Goal: Transaction & Acquisition: Purchase product/service

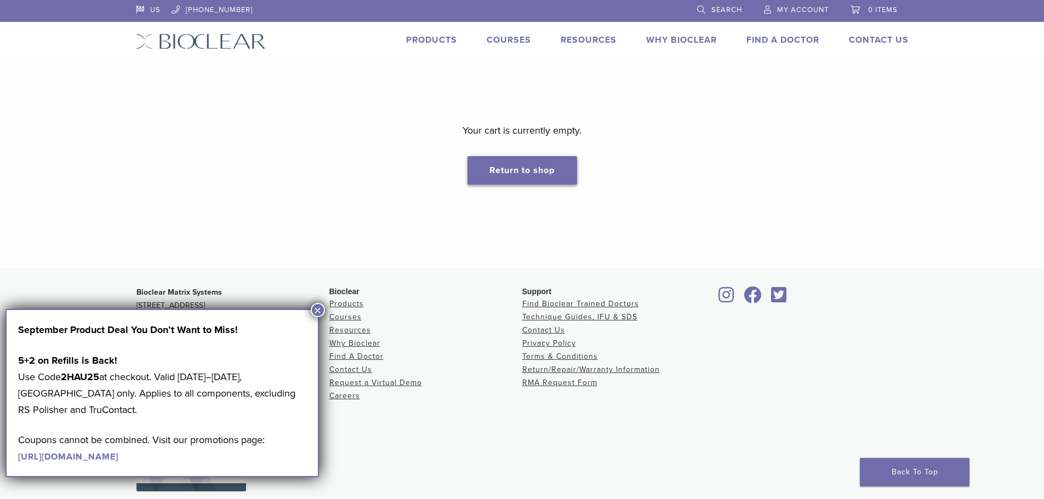
click at [486, 165] on link "Return to shop" at bounding box center [522, 170] width 110 height 28
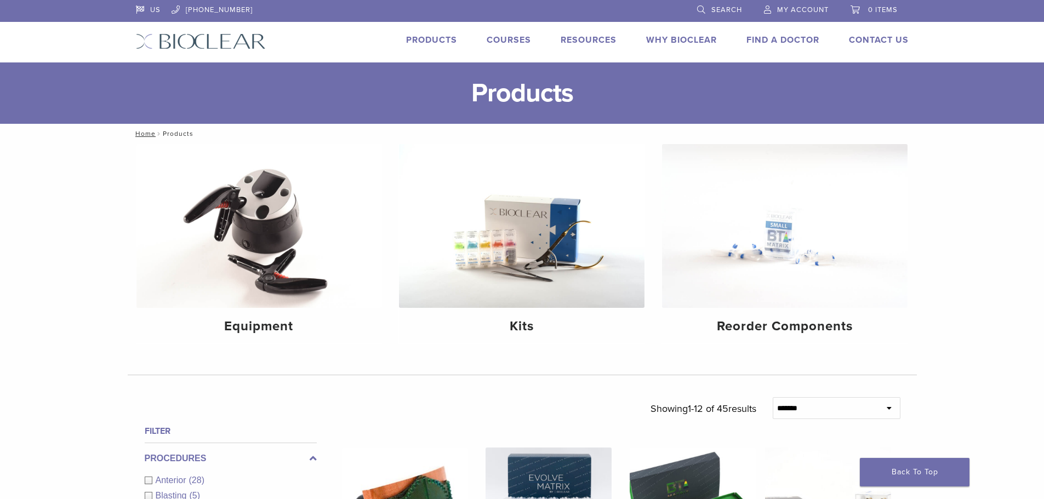
click at [803, 14] on span "My Account" at bounding box center [803, 9] width 52 height 9
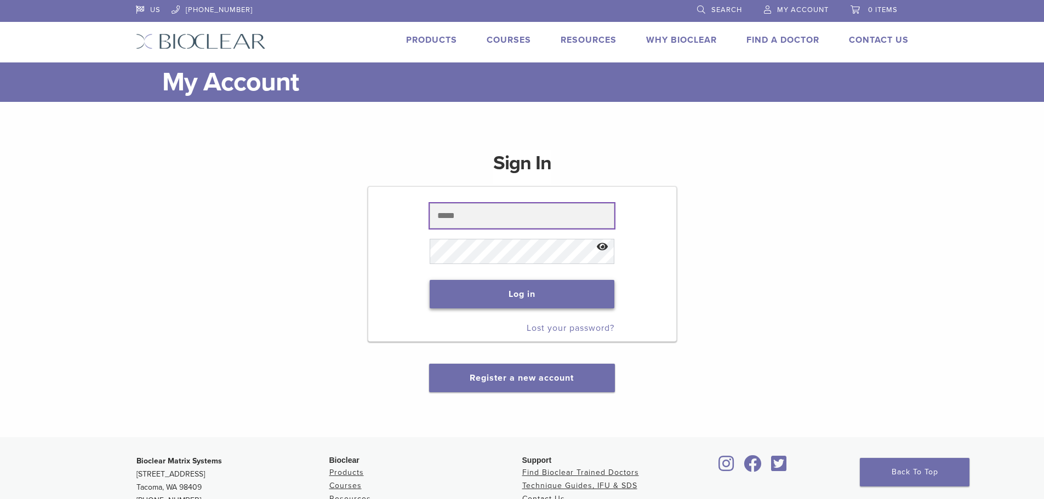
type input "**********"
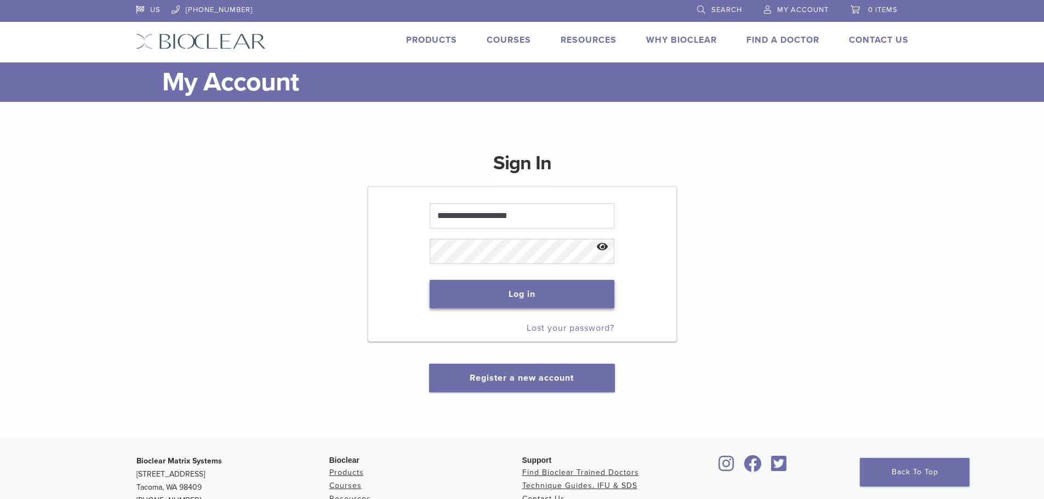
click at [473, 289] on button "Log in" at bounding box center [522, 294] width 185 height 28
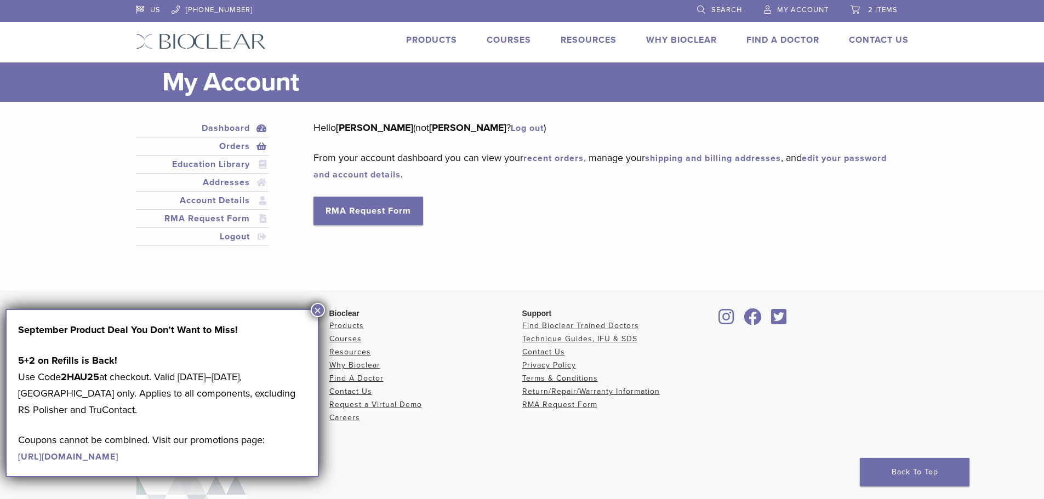
click at [259, 142] on link "Orders" at bounding box center [202, 146] width 129 height 13
click at [320, 309] on button "×" at bounding box center [318, 310] width 14 height 14
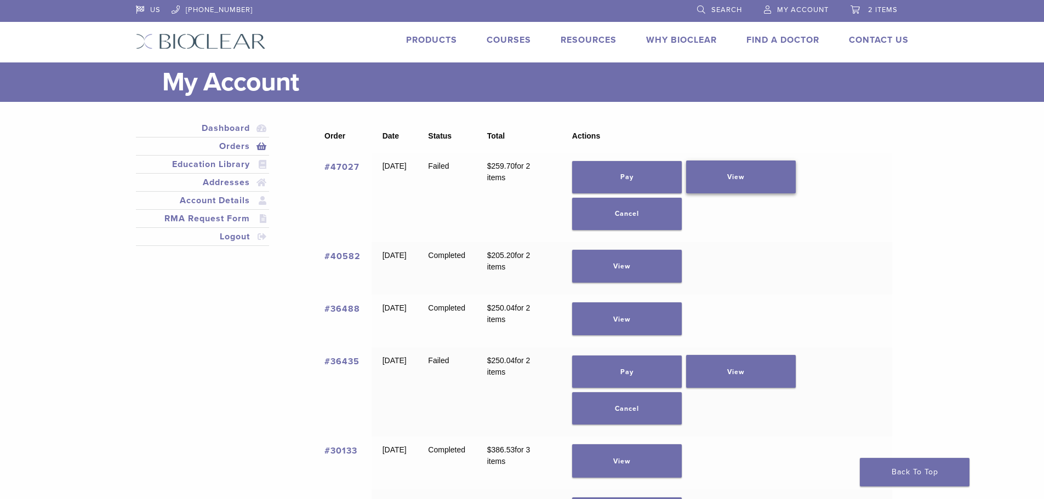
click at [729, 187] on link "View" at bounding box center [741, 177] width 110 height 33
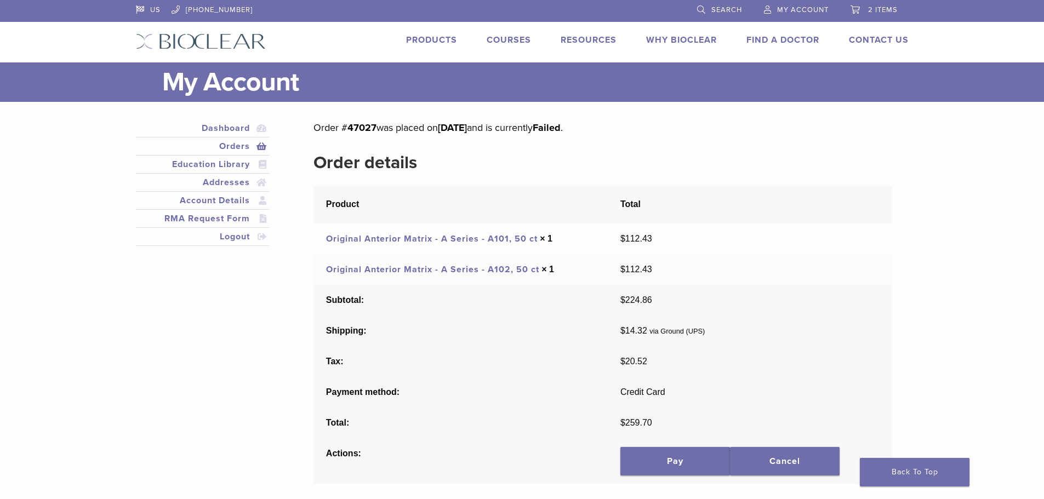
click at [434, 44] on link "Products" at bounding box center [431, 40] width 51 height 11
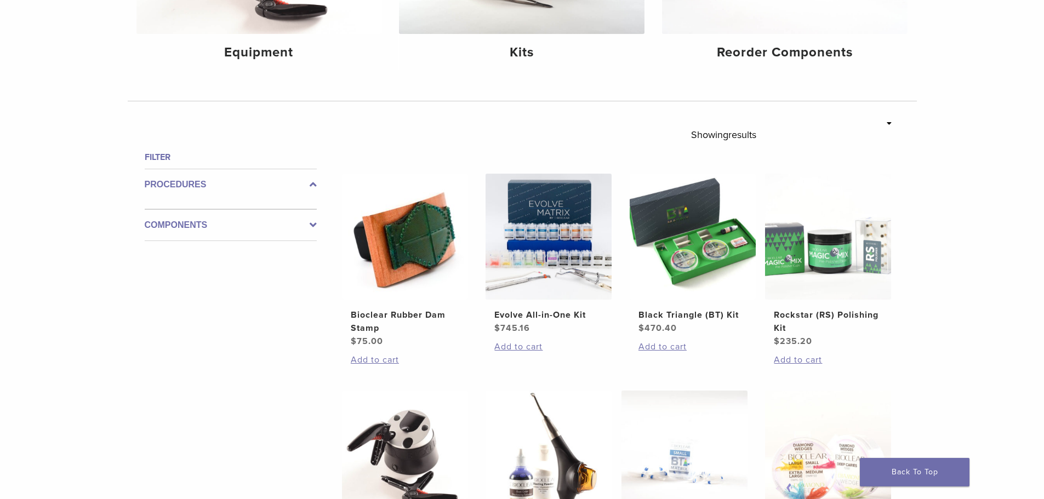
scroll to position [55, 0]
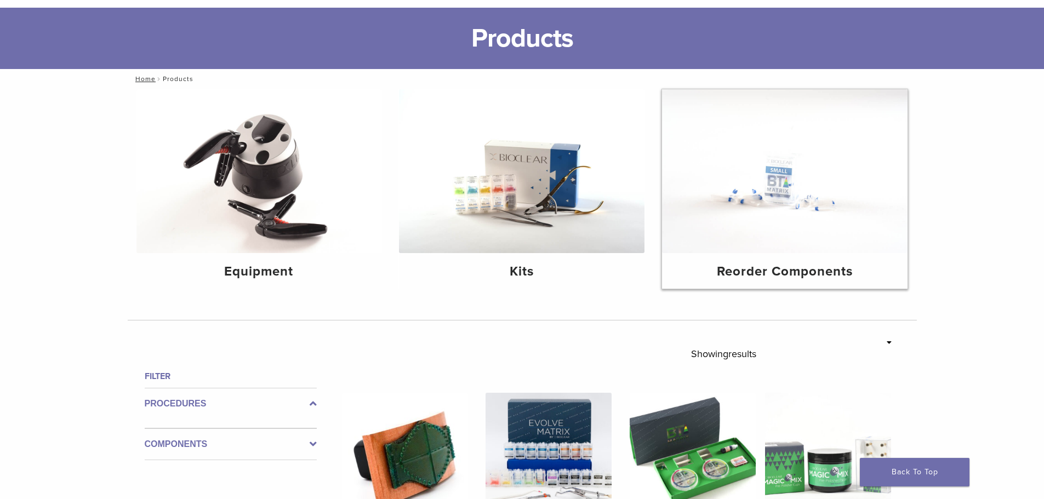
click at [753, 198] on img at bounding box center [784, 171] width 245 height 164
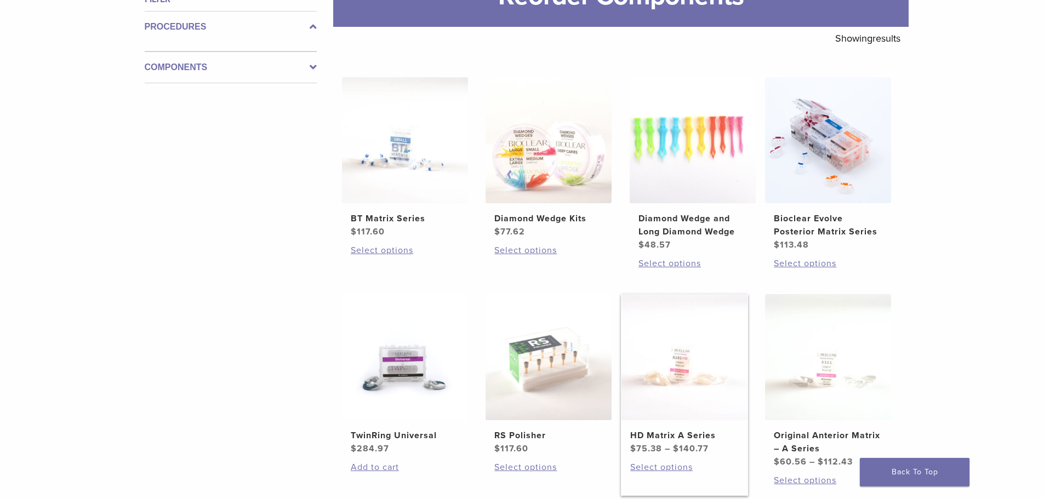
scroll to position [274, 0]
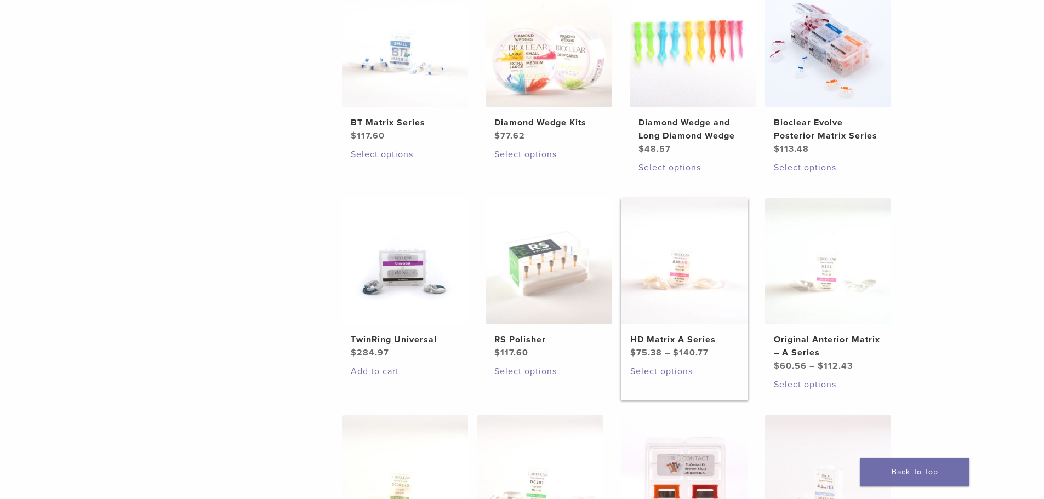
click at [671, 253] on img at bounding box center [684, 261] width 126 height 126
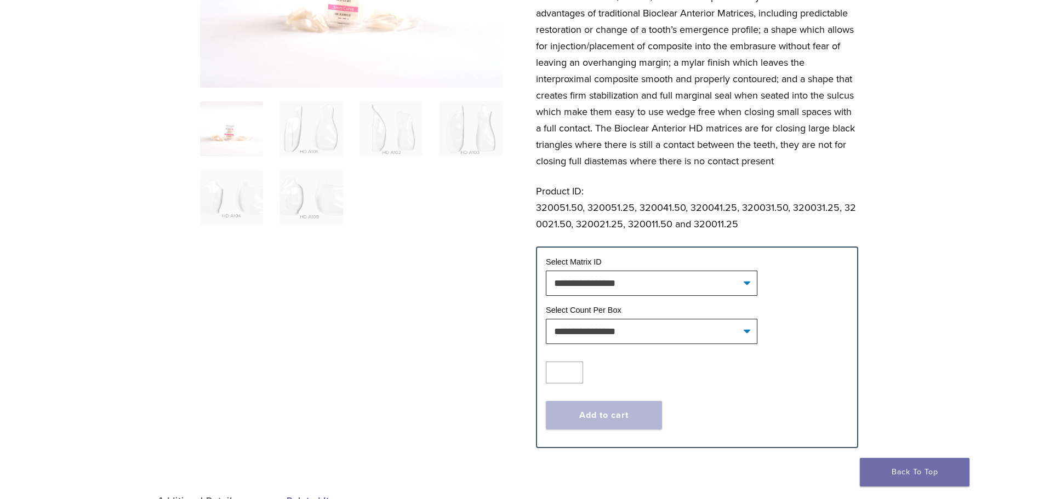
scroll to position [219, 0]
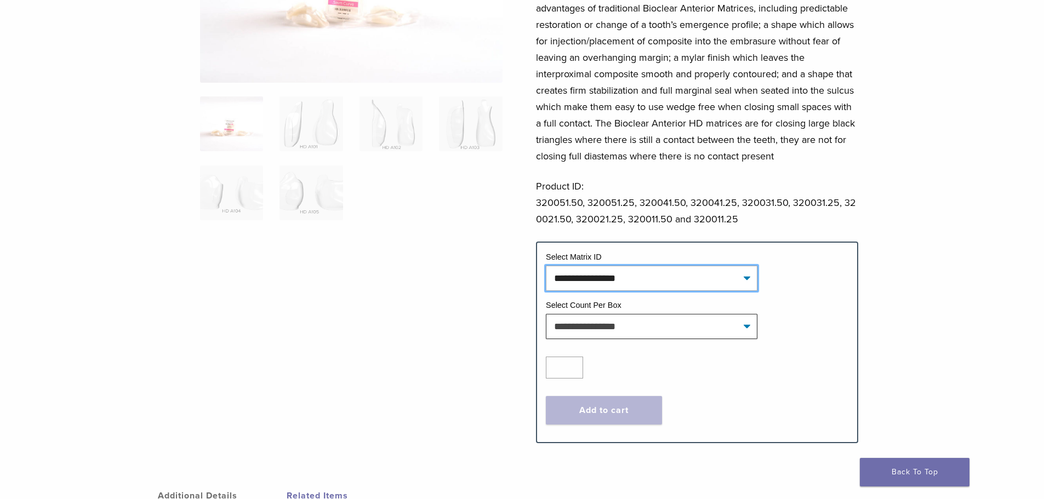
click at [670, 277] on select "**********" at bounding box center [652, 278] width 212 height 25
click at [685, 128] on p "Bioclear HD Anterior Matrices, like traditional Bioclear Anterior Matrices, all…" at bounding box center [697, 58] width 322 height 214
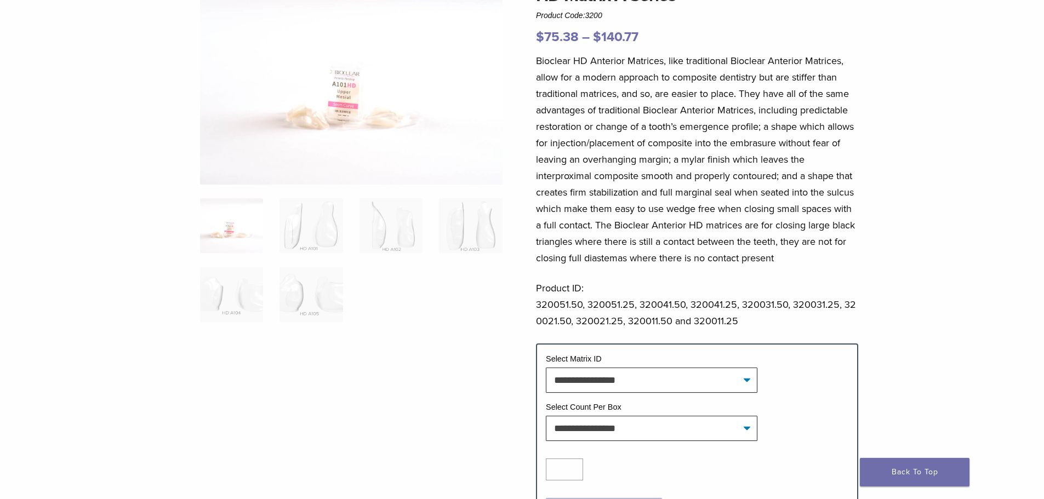
scroll to position [0, 0]
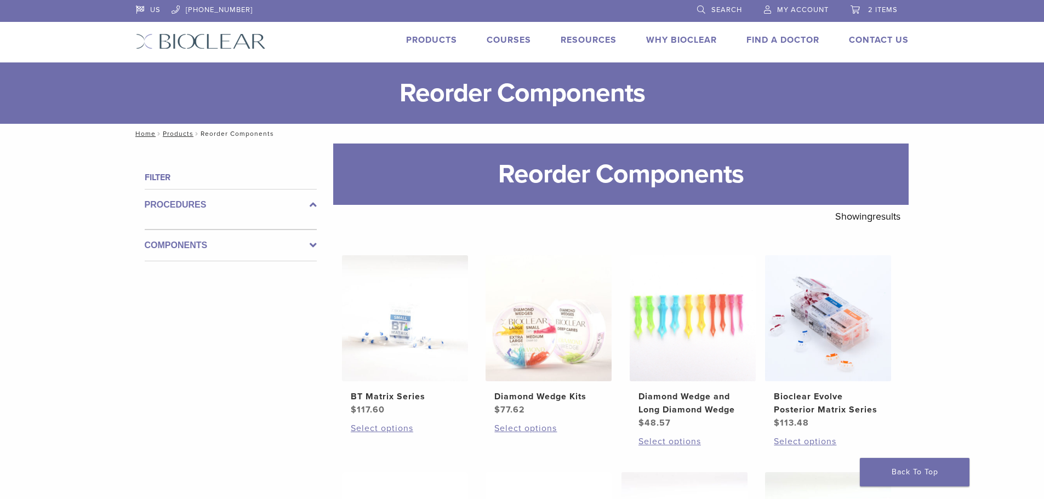
scroll to position [274, 0]
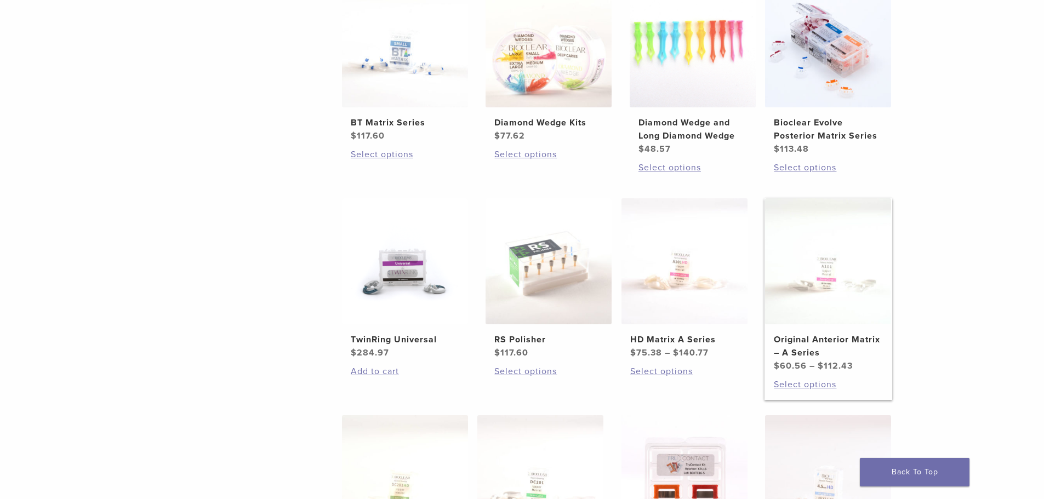
click at [845, 257] on img at bounding box center [828, 261] width 126 height 126
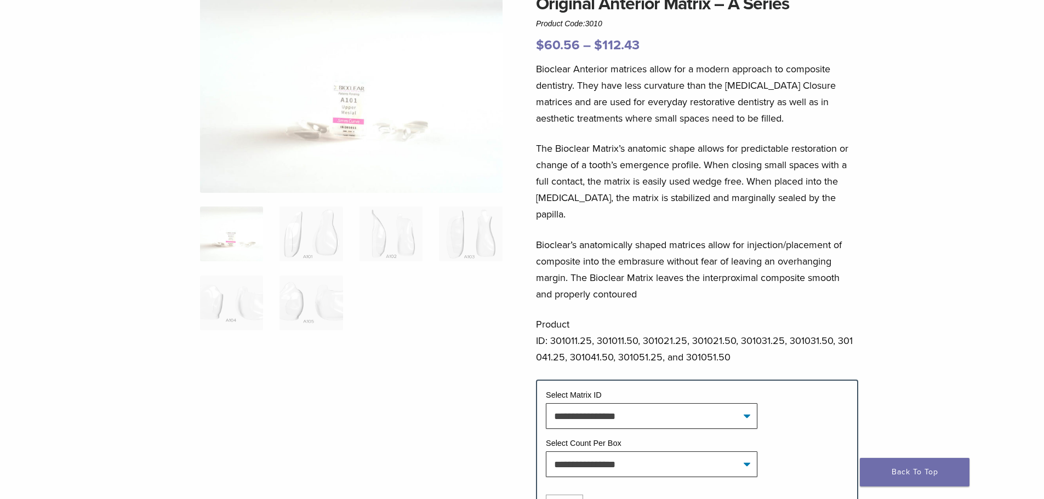
scroll to position [110, 0]
click at [645, 410] on select "**********" at bounding box center [652, 415] width 212 height 25
drag, startPoint x: 842, startPoint y: 106, endPoint x: 838, endPoint y: 113, distance: 8.6
click at [841, 112] on p "Bioclear Anterior matrices allow for a modern approach to composite dentistry. …" at bounding box center [697, 93] width 322 height 66
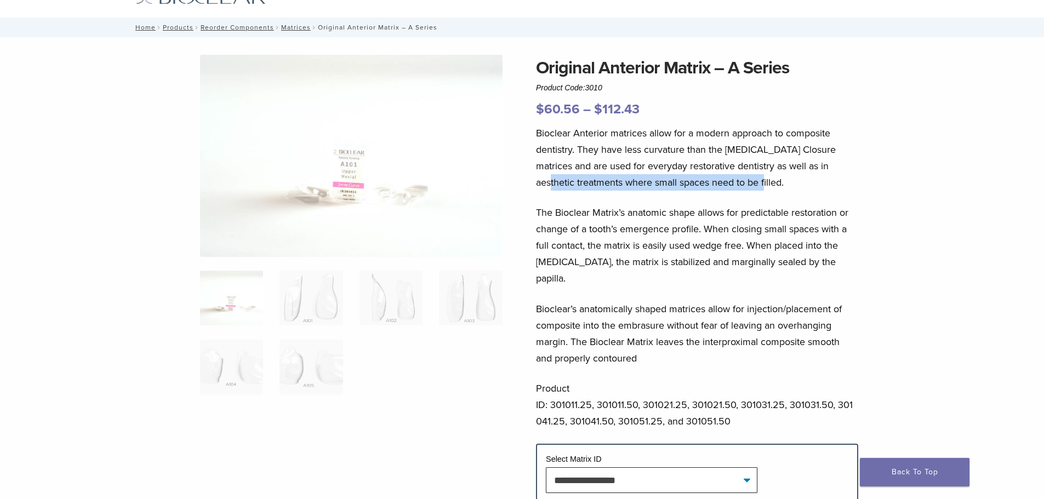
scroll to position [0, 0]
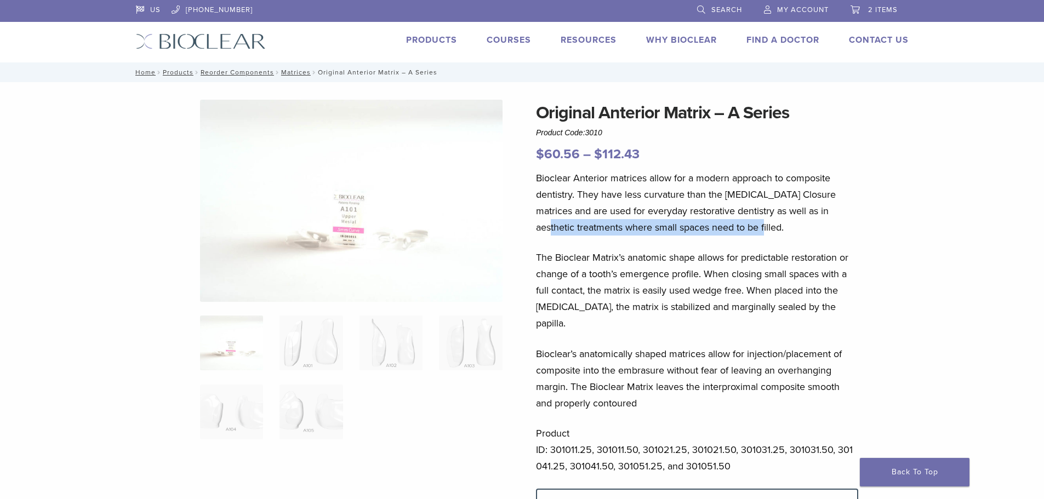
click at [872, 8] on span "2 items" at bounding box center [883, 9] width 30 height 9
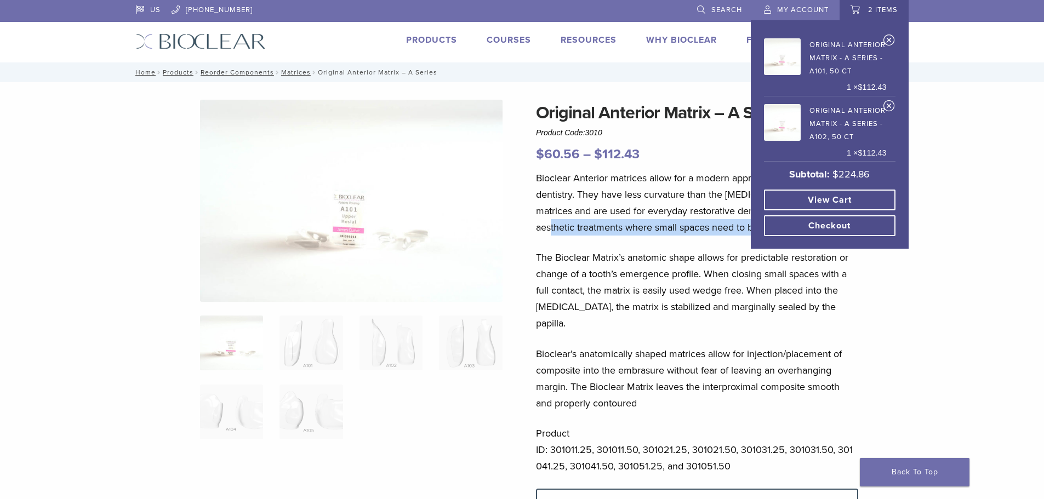
click at [888, 39] on link "×" at bounding box center [889, 42] width 12 height 16
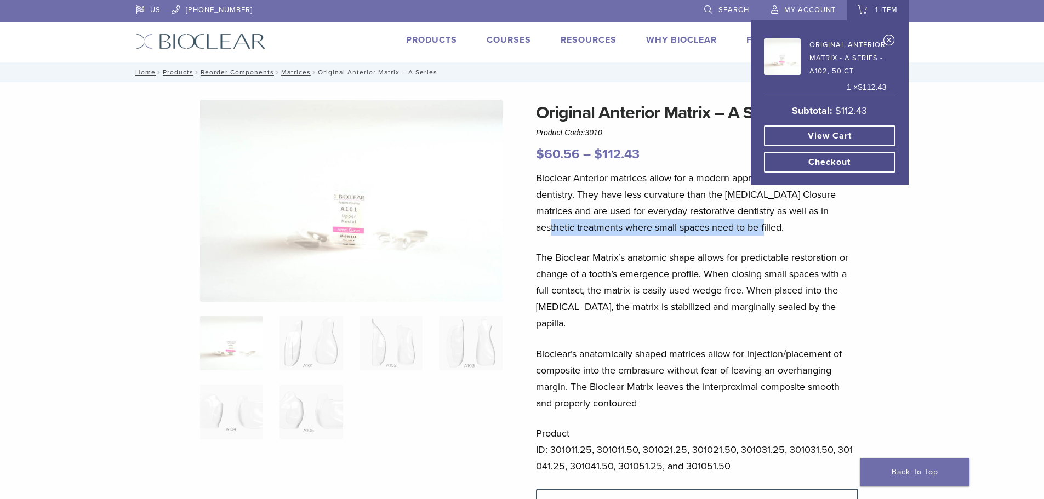
click at [883, 36] on link "Original Anterior Matrix - A Series - A102, 50 ct" at bounding box center [825, 56] width 123 height 43
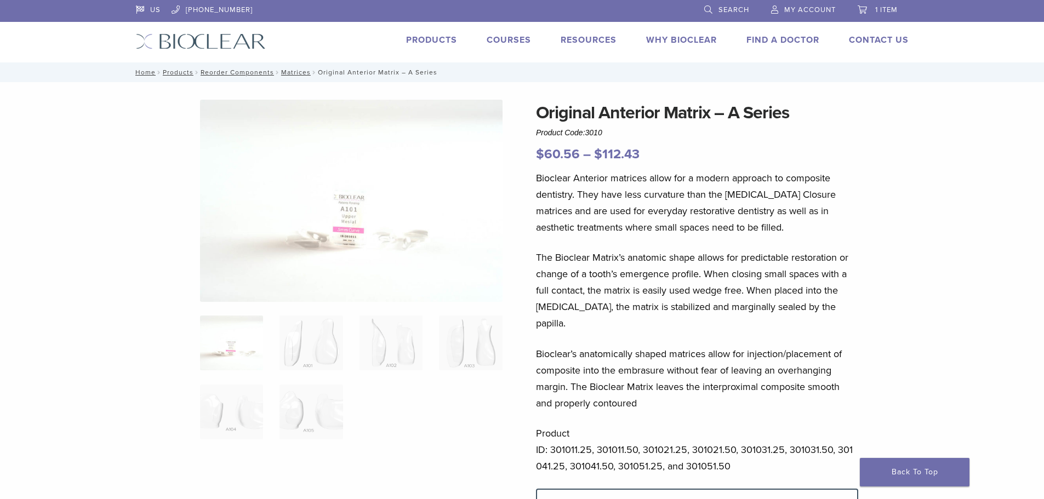
click at [865, 8] on link "1 item" at bounding box center [878, 8] width 40 height 16
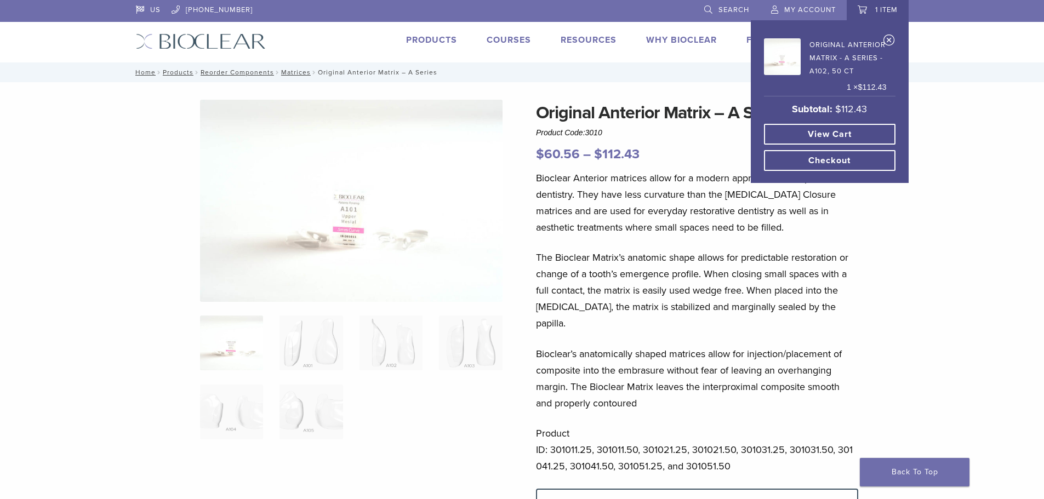
click at [886, 38] on link "Original Anterior Matrix - A Series - A102, 50 ct" at bounding box center [825, 56] width 123 height 43
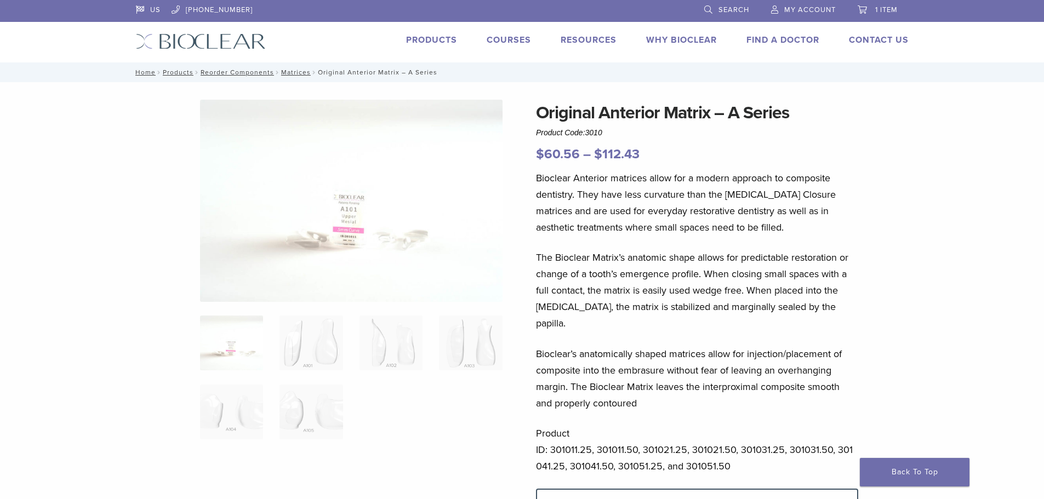
drag, startPoint x: 0, startPoint y: 0, endPoint x: 719, endPoint y: 8, distance: 719.5
click at [719, 8] on span "Search" at bounding box center [733, 9] width 31 height 9
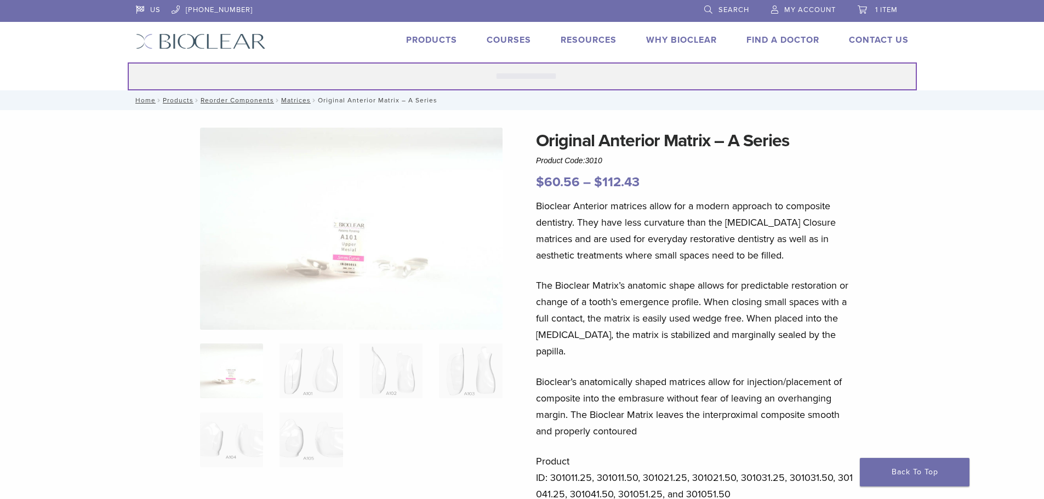
click at [570, 78] on input "Search for:" at bounding box center [522, 76] width 789 height 28
click at [568, 78] on input "Search for:" at bounding box center [522, 76] width 789 height 28
type input "********"
click at [127, 62] on button "Search" at bounding box center [127, 62] width 1 height 1
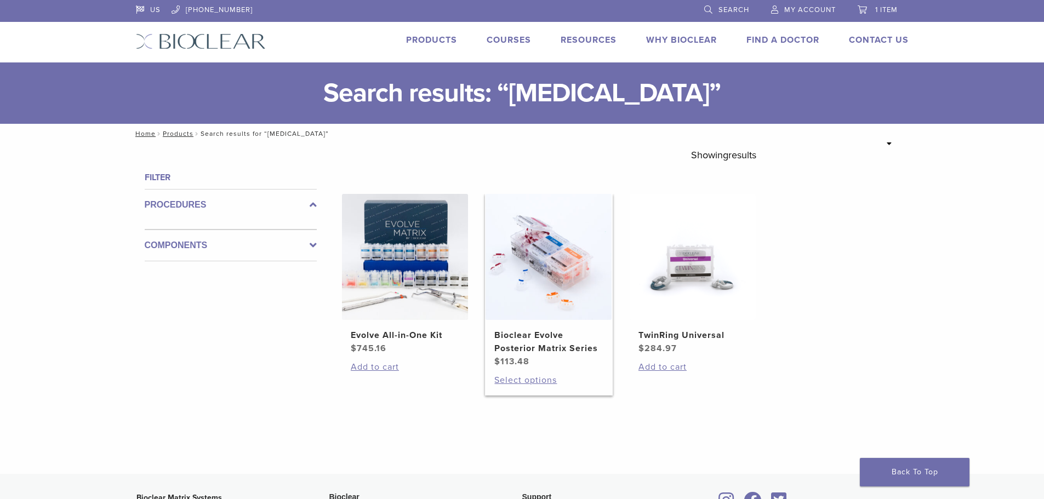
click at [574, 220] on img at bounding box center [548, 257] width 126 height 126
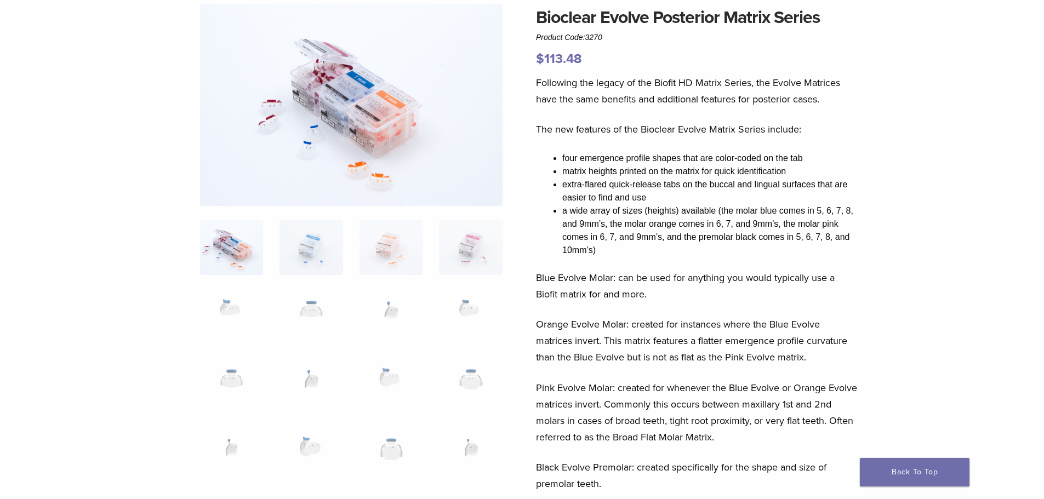
scroll to position [219, 0]
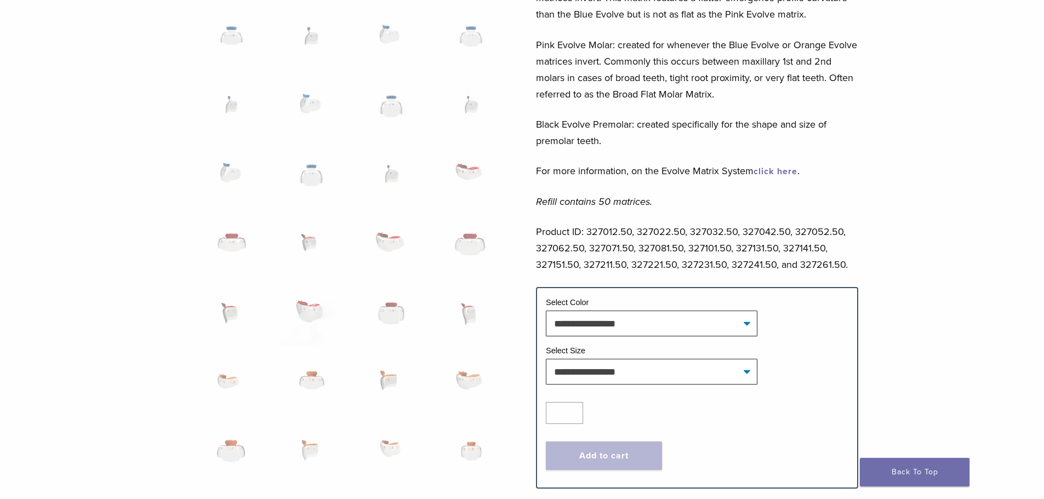
click at [338, 281] on ol at bounding box center [351, 325] width 319 height 896
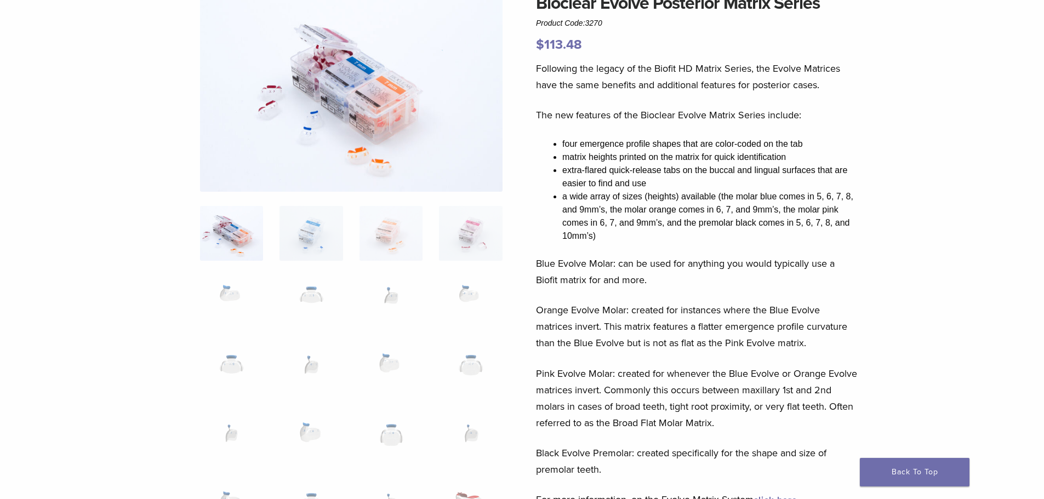
scroll to position [0, 0]
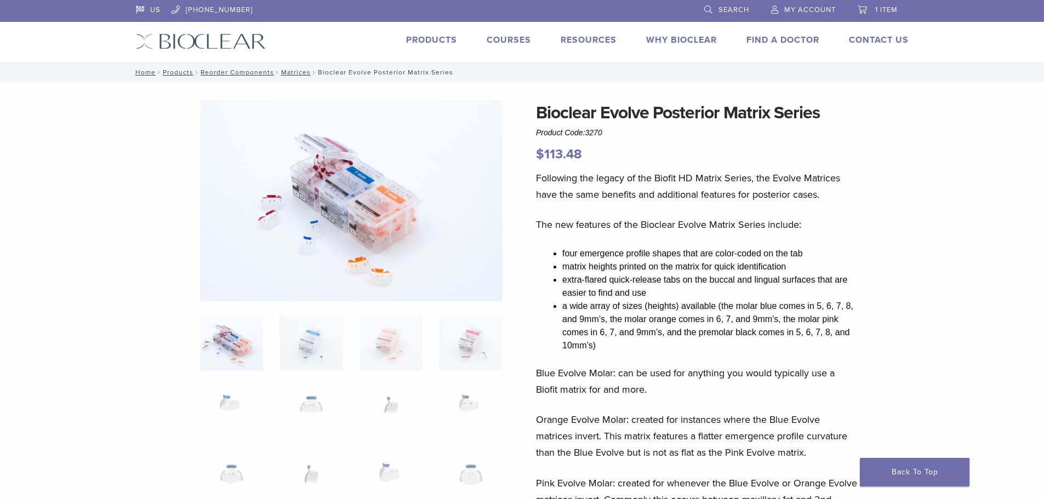
click at [438, 39] on link "Products" at bounding box center [431, 40] width 51 height 11
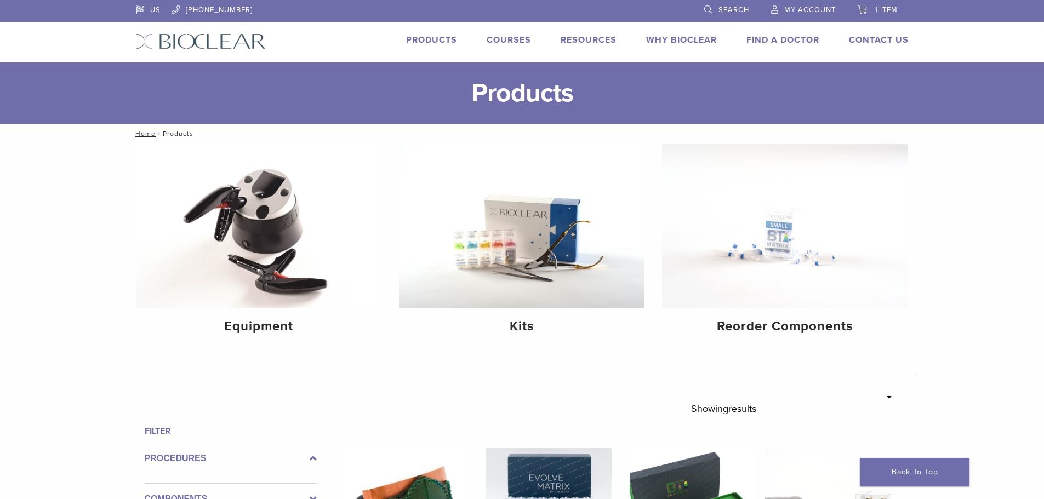
click at [881, 12] on span "1 item" at bounding box center [886, 9] width 22 height 9
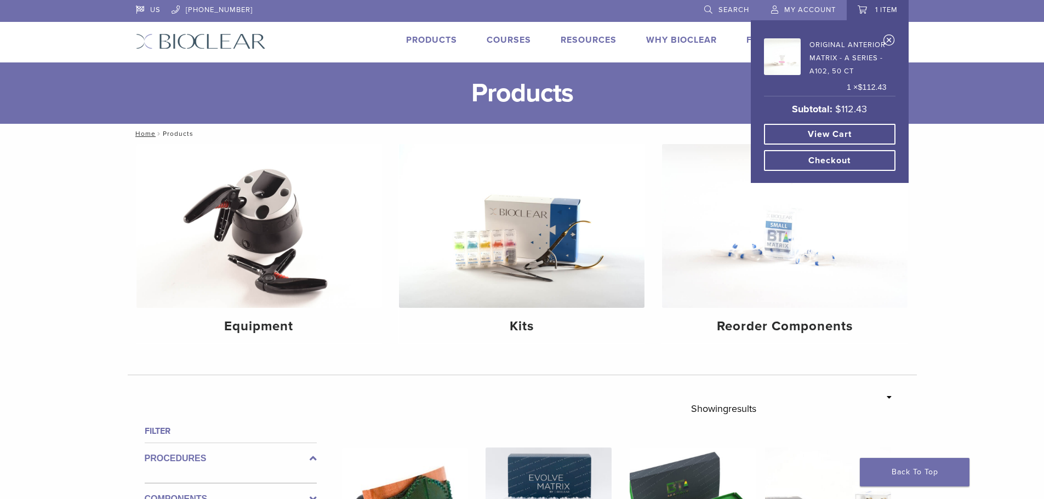
click at [892, 37] on link "×" at bounding box center [889, 42] width 12 height 16
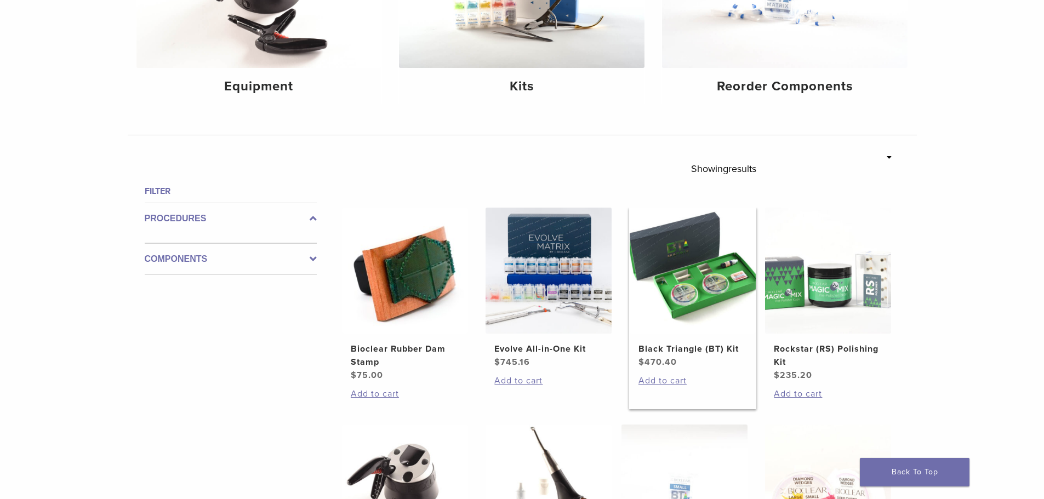
scroll to position [219, 0]
